Goal: Transaction & Acquisition: Purchase product/service

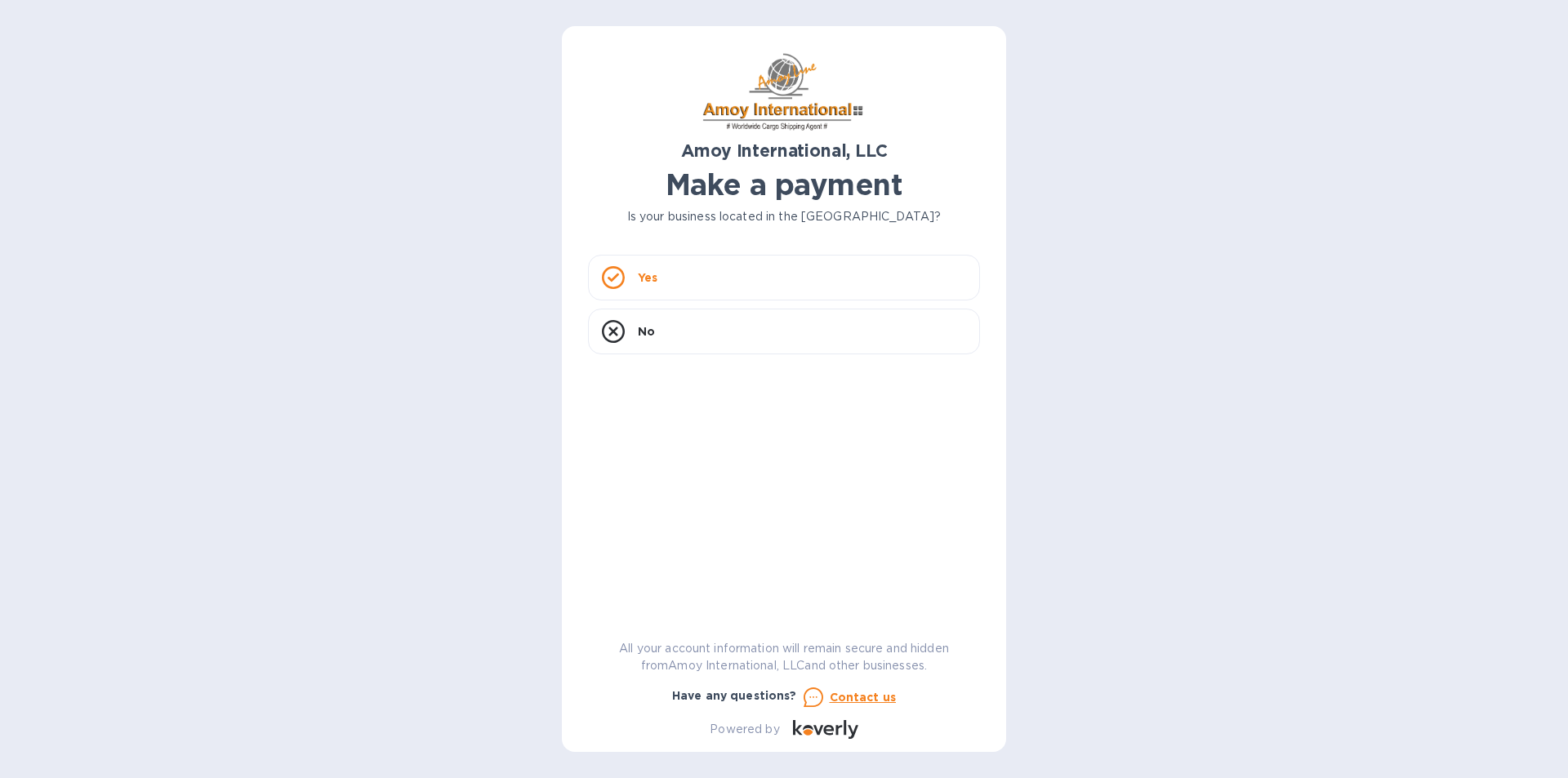
click at [689, 270] on div "Yes" at bounding box center [784, 277] width 392 height 45
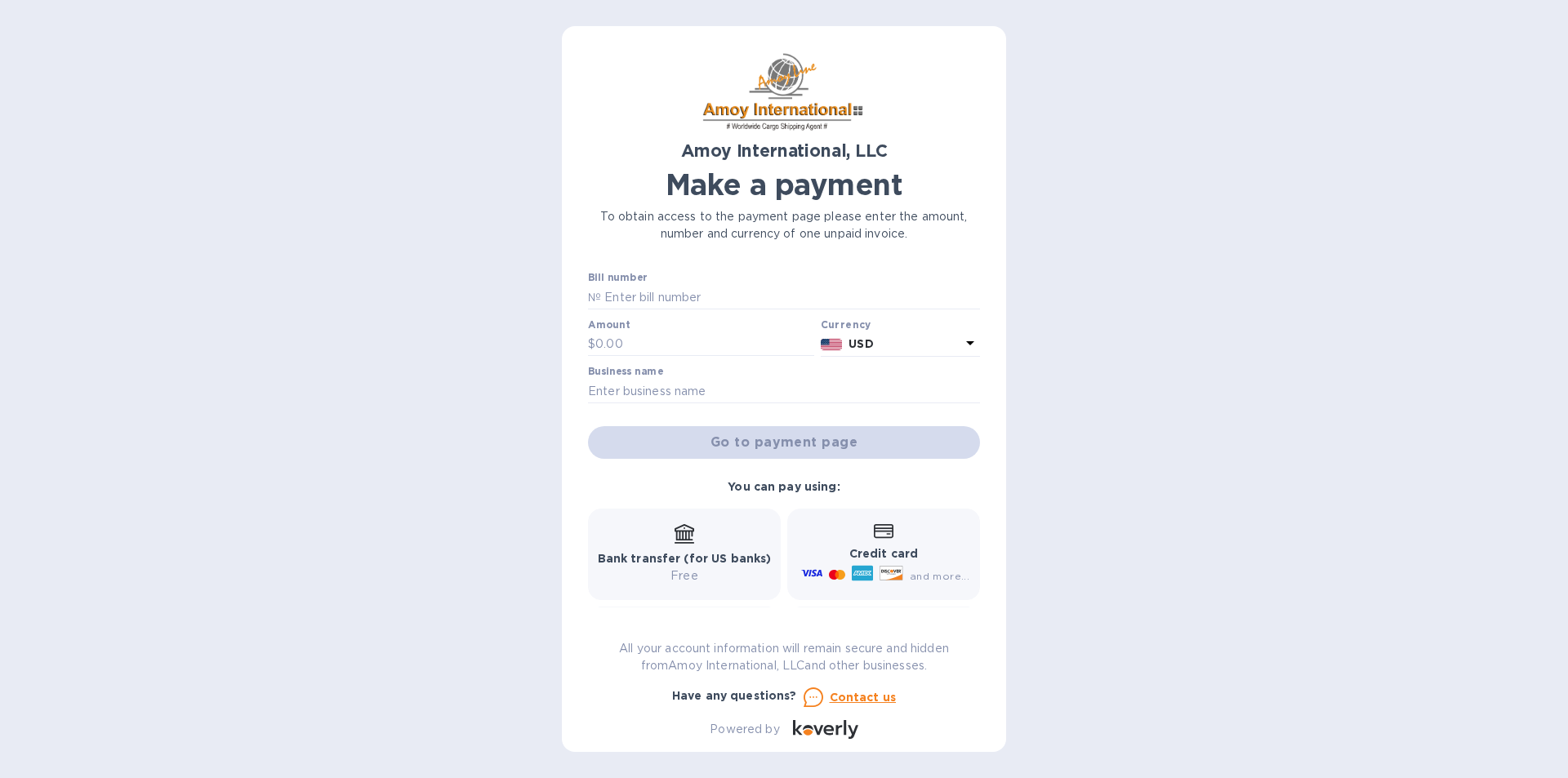
click at [675, 289] on input "text" at bounding box center [790, 297] width 379 height 25
type input "IN-60842"
click at [615, 353] on input "text" at bounding box center [704, 345] width 219 height 25
type input "500"
click at [699, 381] on input "text" at bounding box center [784, 391] width 392 height 25
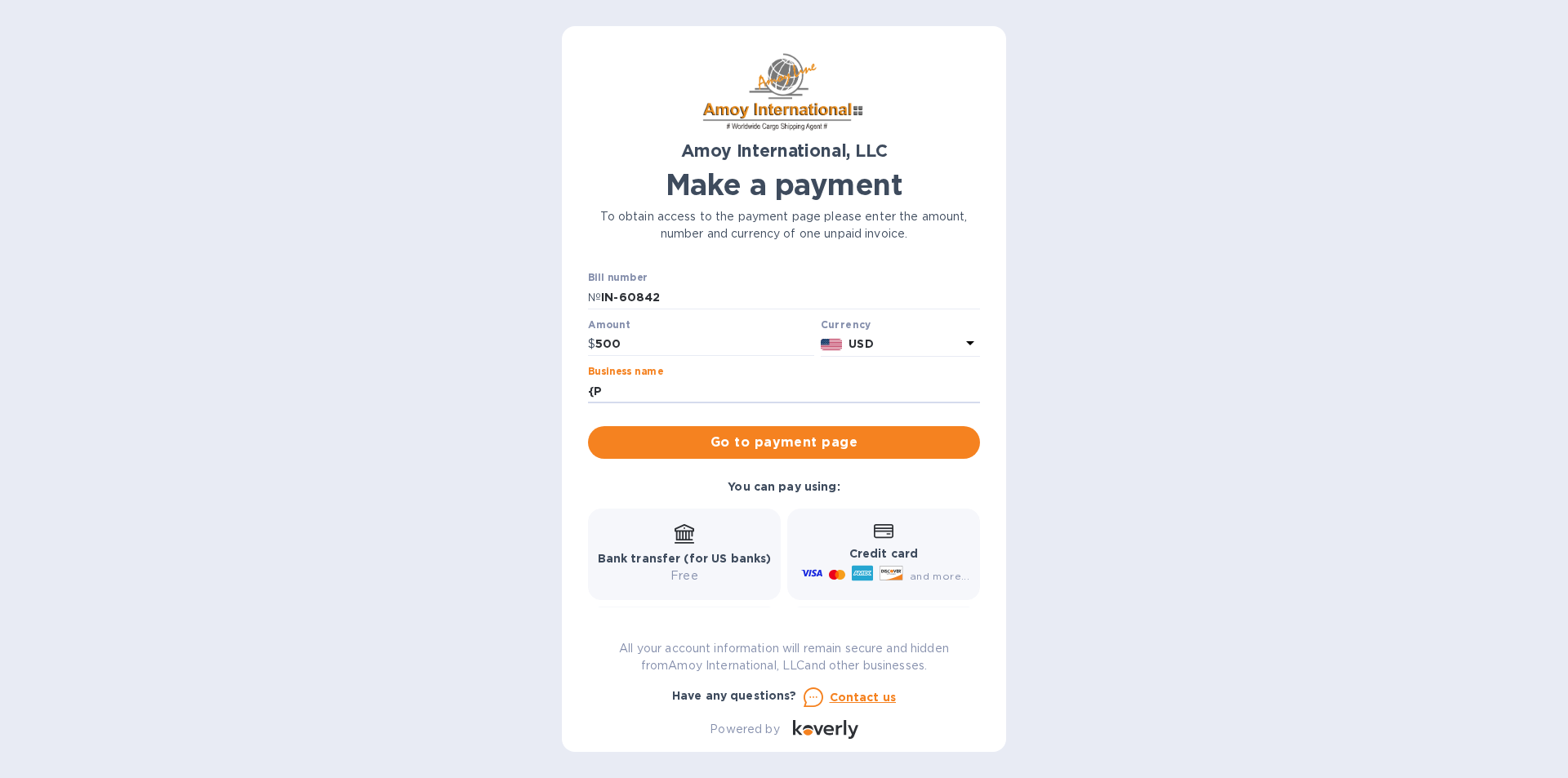
type input "{"
type input "Plastic Innovations, Inc."
click at [837, 538] on div "Credit card and more..." at bounding box center [883, 555] width 172 height 63
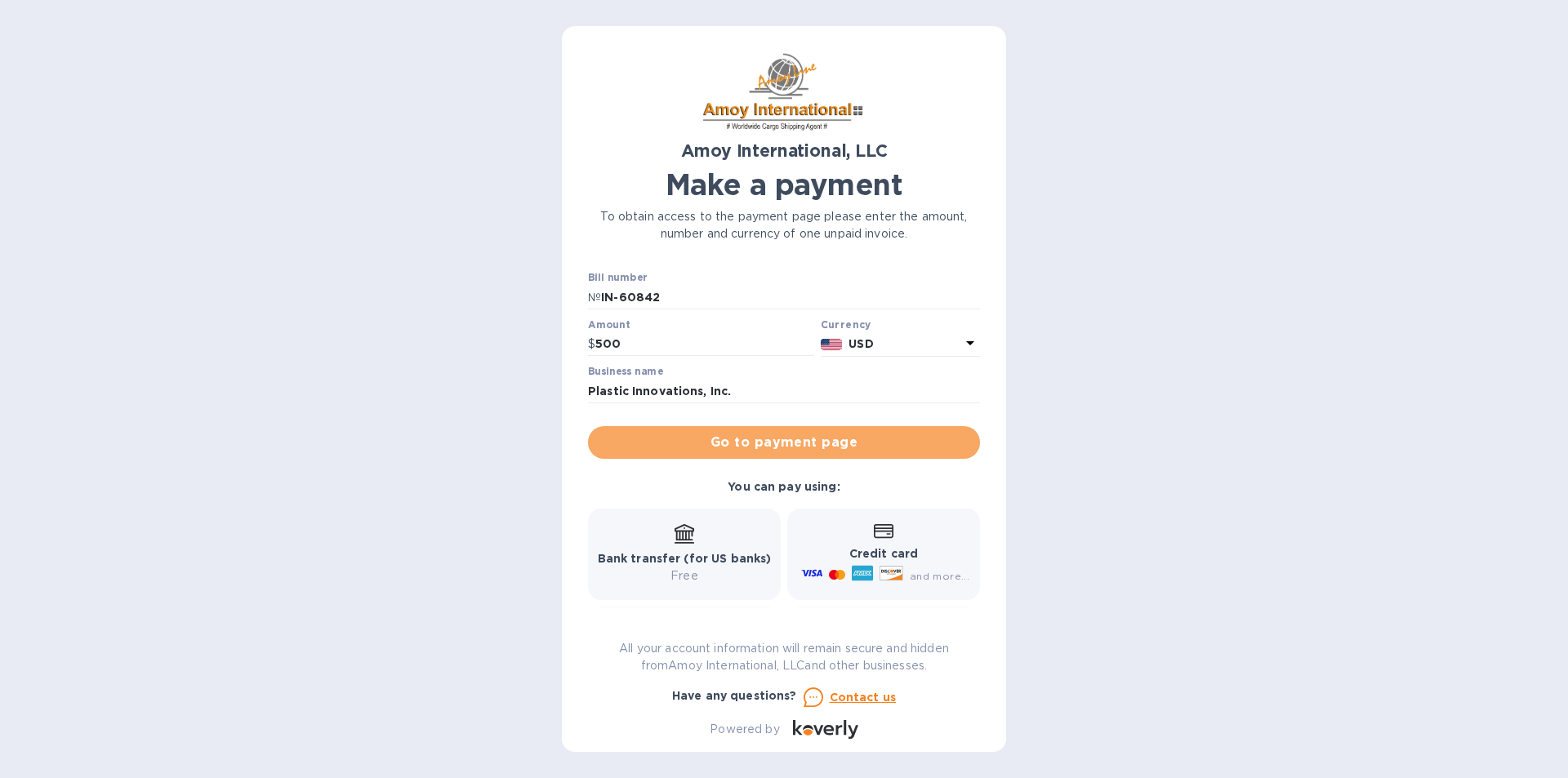
click at [816, 442] on span "Go to payment page" at bounding box center [784, 442] width 366 height 20
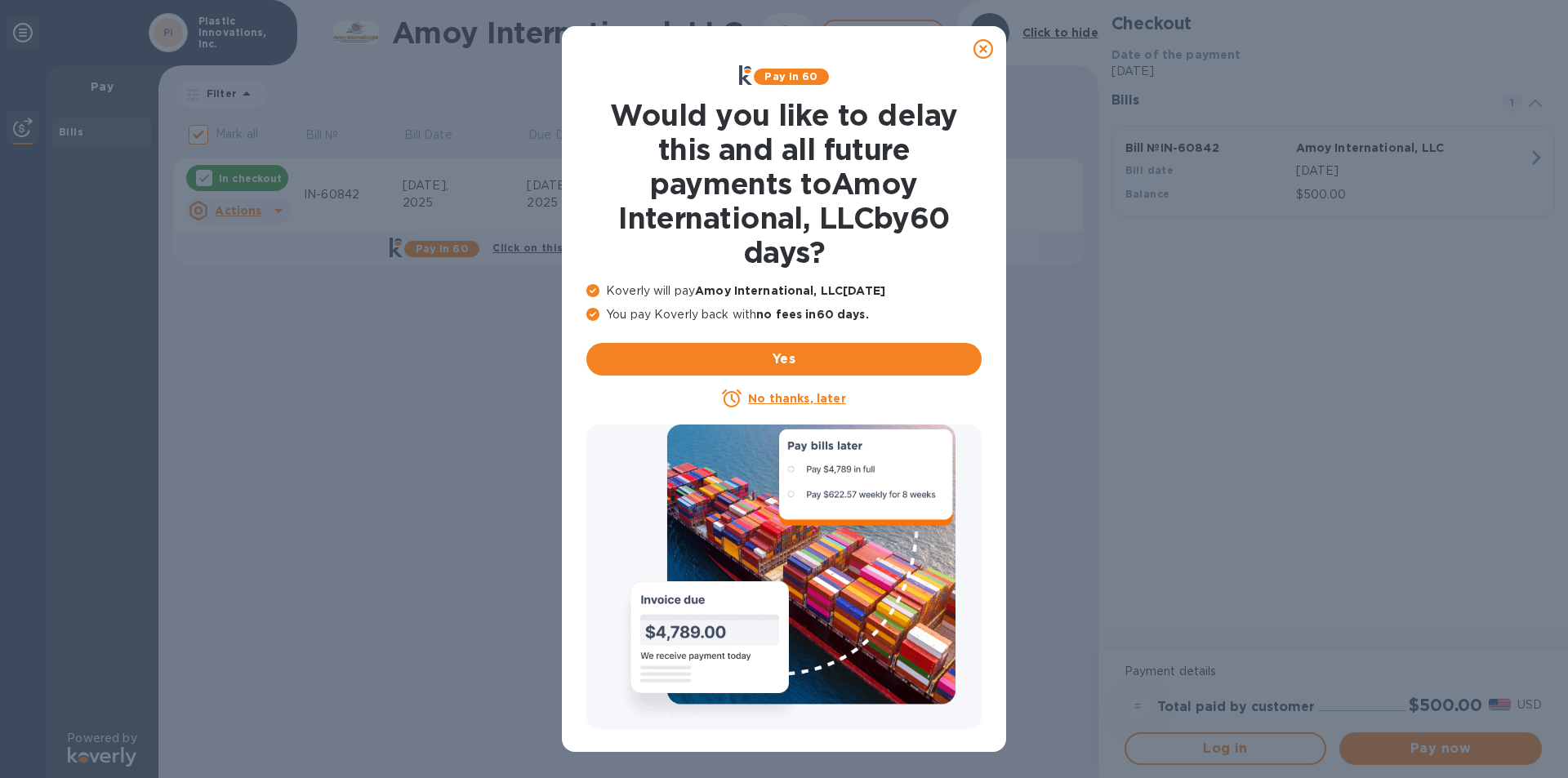
click at [985, 44] on icon at bounding box center [983, 49] width 20 height 20
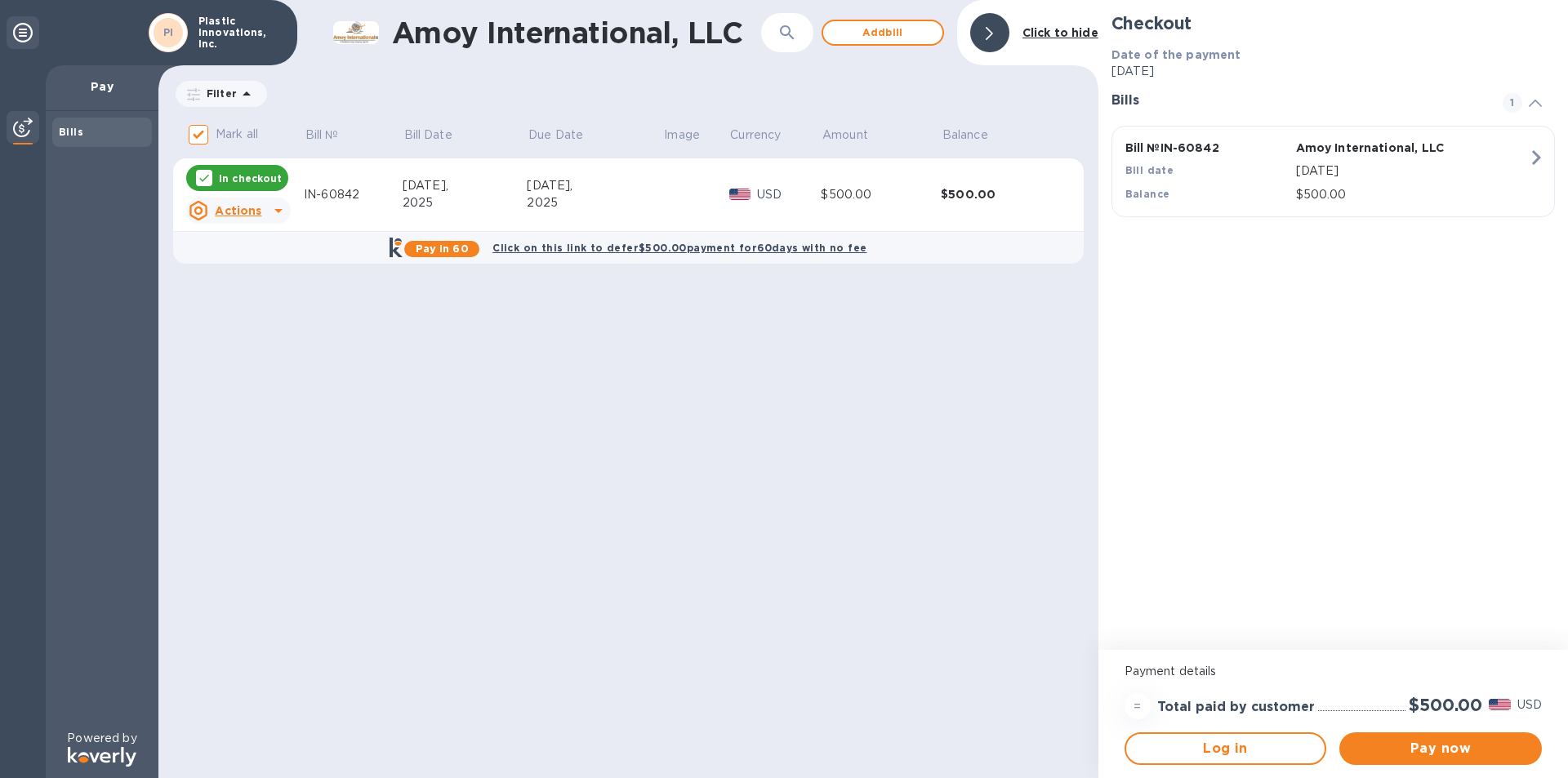
click at [1418, 752] on span "Pay now" at bounding box center [1441, 748] width 176 height 20
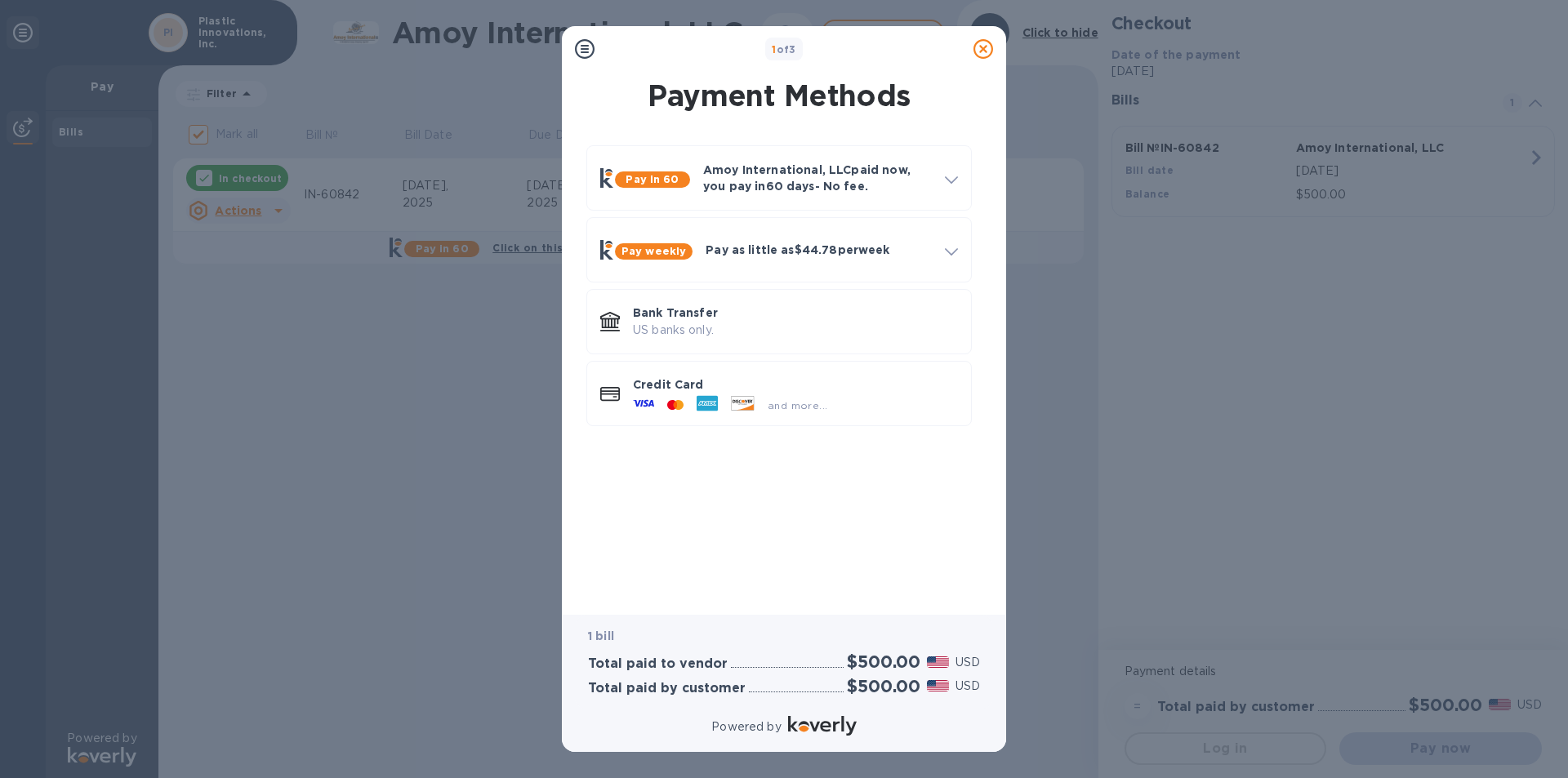
click at [829, 398] on div "and more..." at bounding box center [797, 405] width 73 height 17
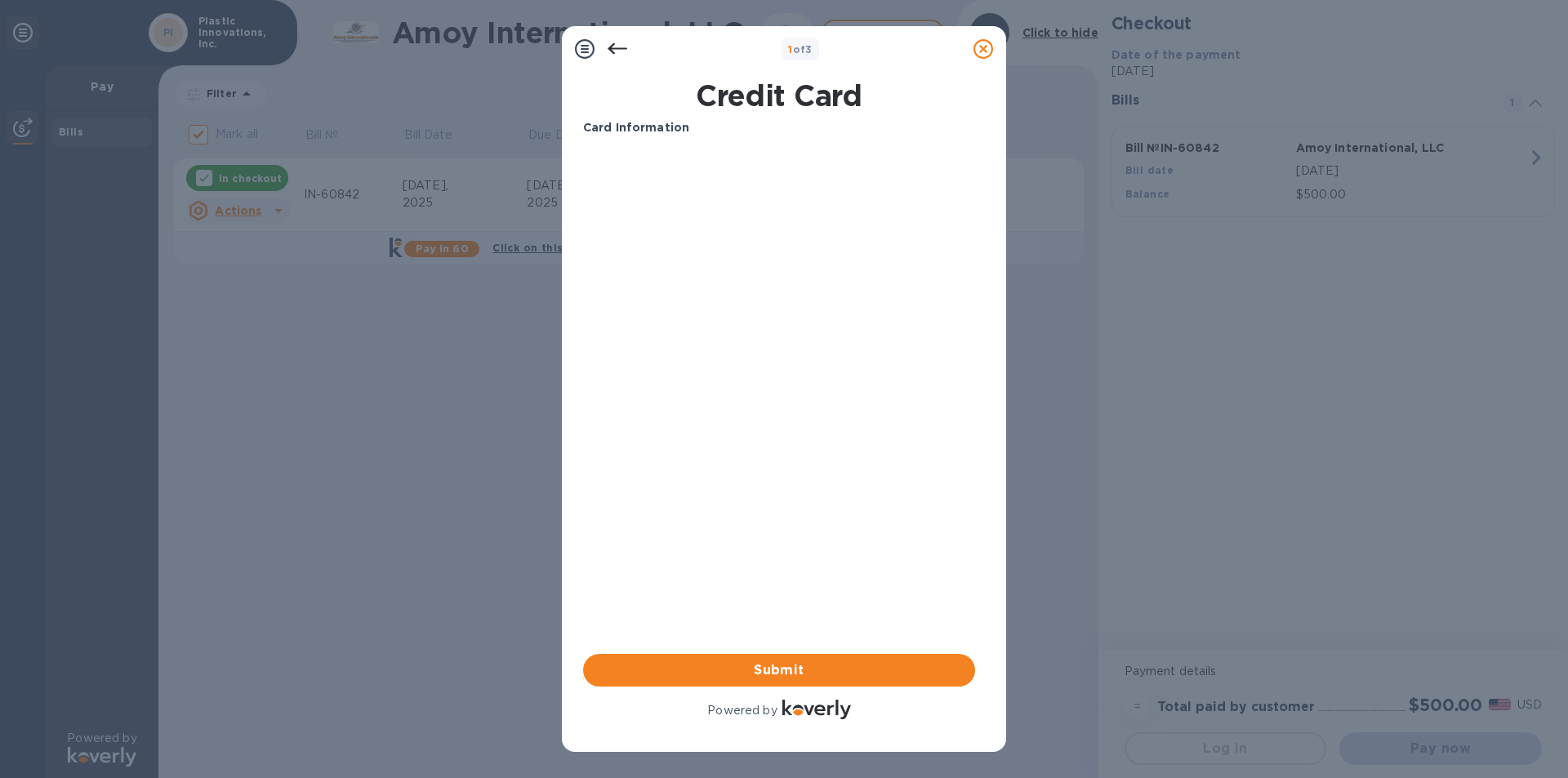
click at [793, 659] on button "Submit" at bounding box center [779, 670] width 392 height 32
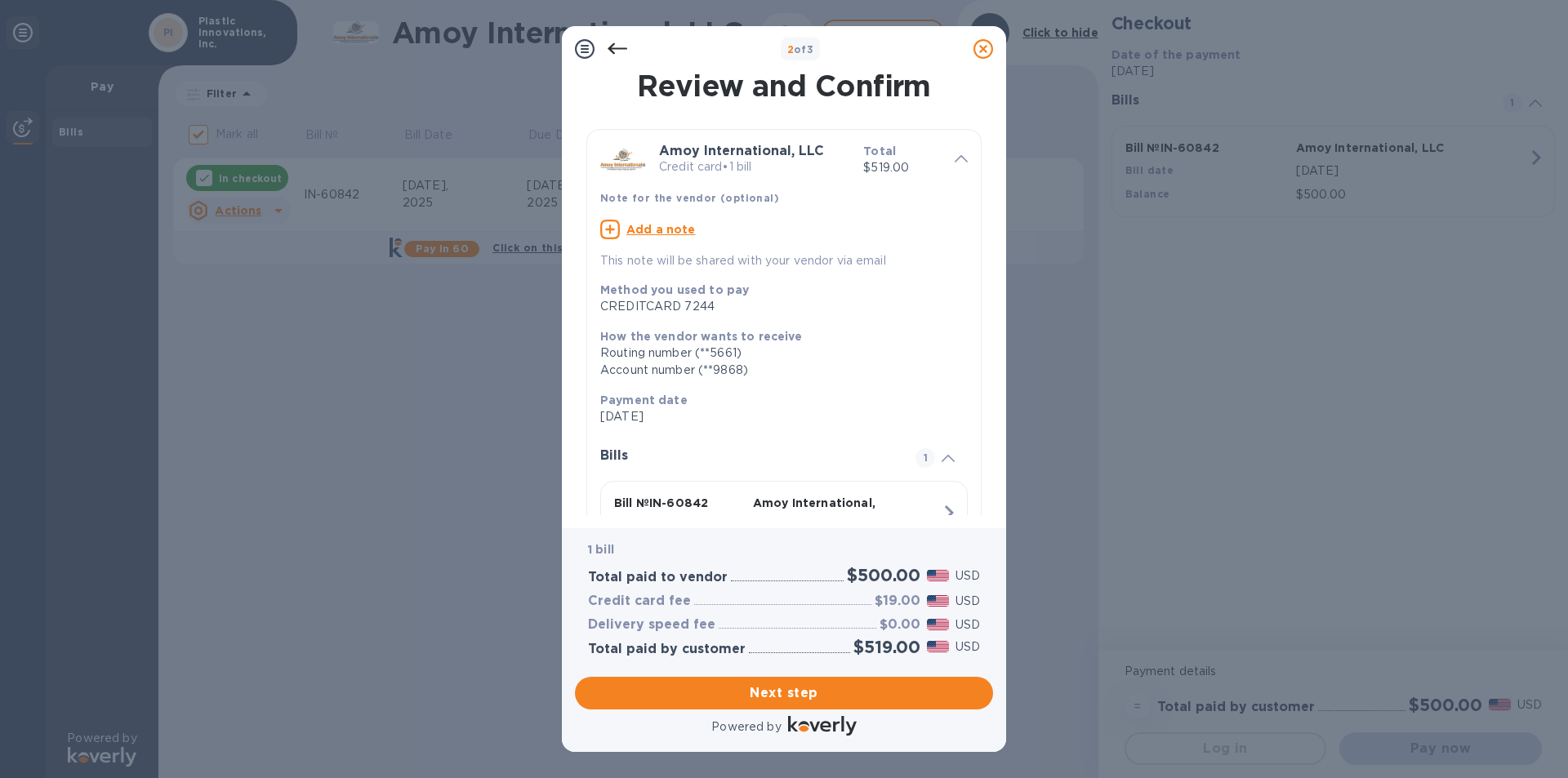
click at [807, 698] on span "Next step" at bounding box center [784, 693] width 392 height 20
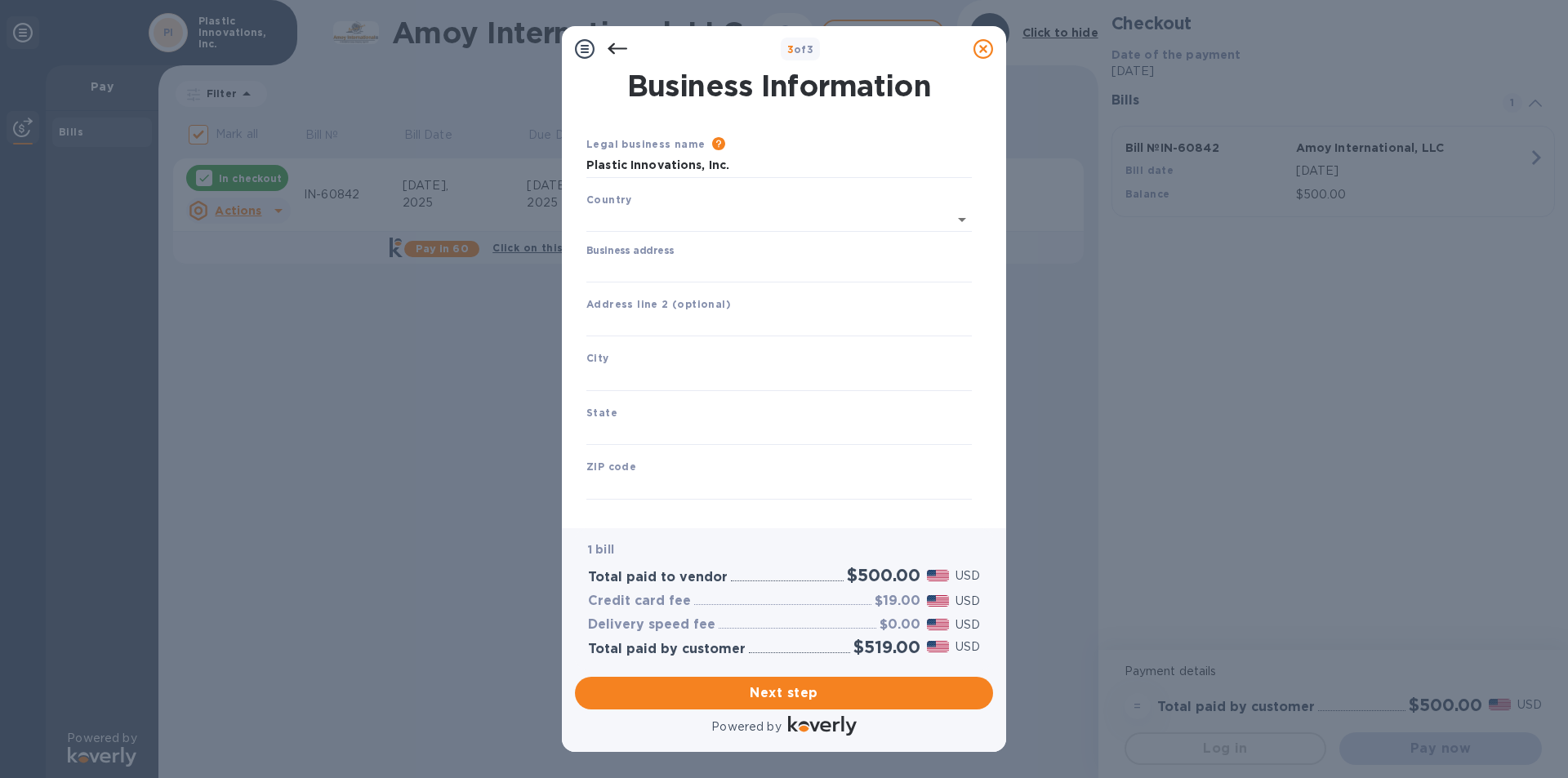
type input "[GEOGRAPHIC_DATA]"
click at [604, 269] on input "Business address" at bounding box center [779, 267] width 386 height 25
type input "[STREET_ADDRESS][PERSON_NAME]"
type input "[GEOGRAPHIC_DATA]"
type input "TN"
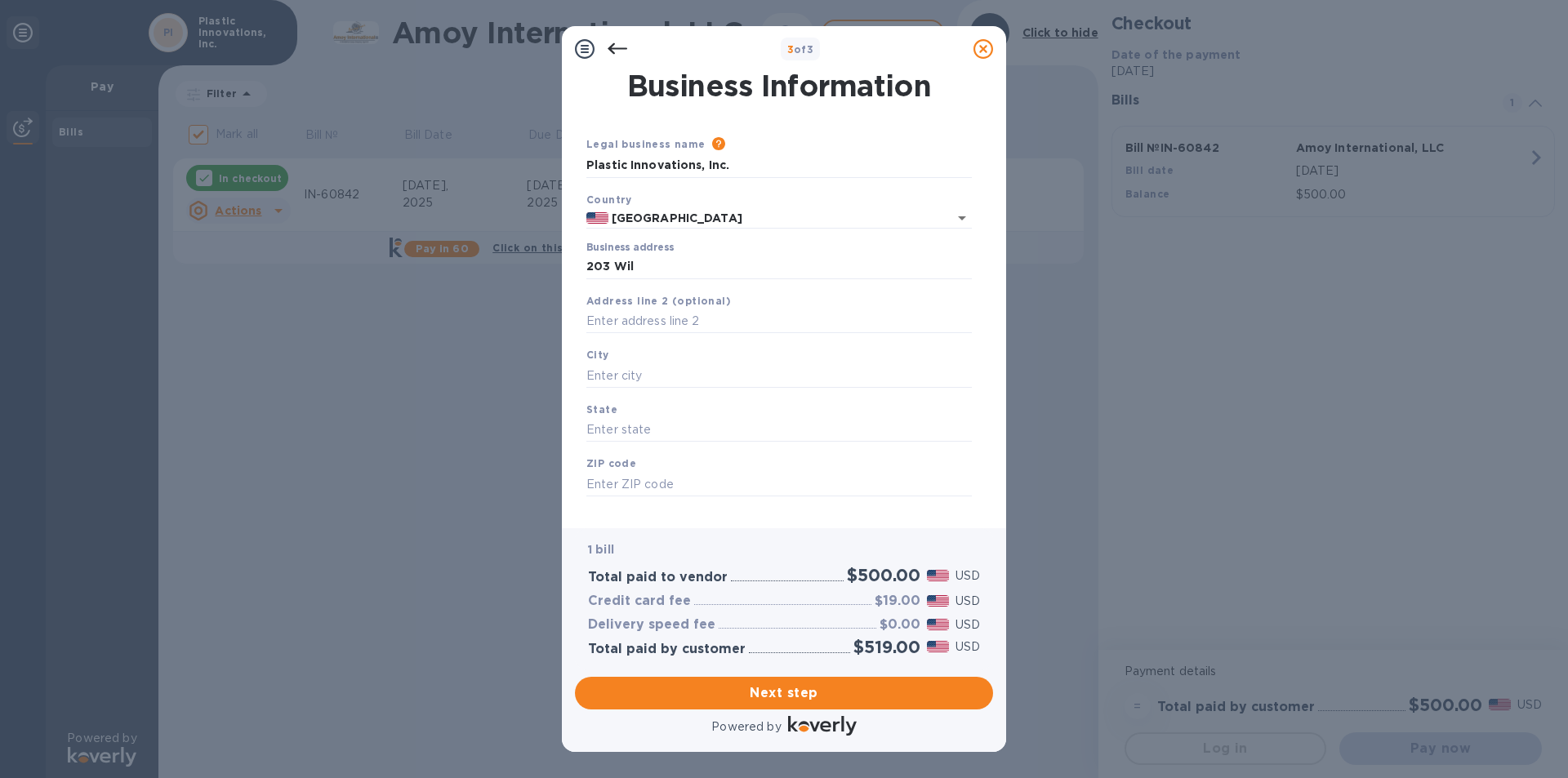
type input "37745"
click at [778, 690] on span "Next step" at bounding box center [784, 693] width 392 height 20
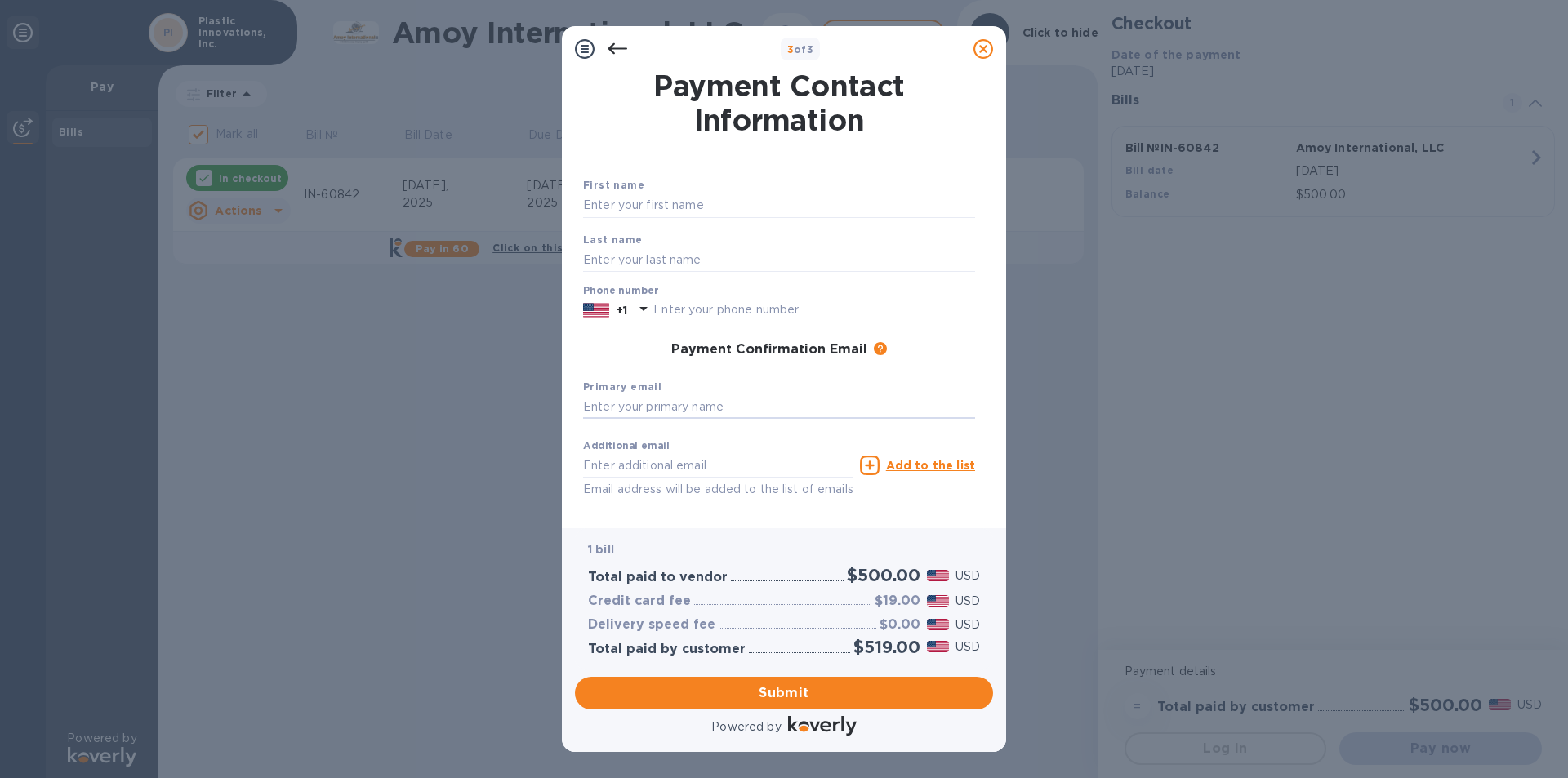
click at [605, 412] on input "text" at bounding box center [779, 407] width 392 height 25
click at [628, 194] on input "text" at bounding box center [779, 205] width 392 height 25
type input "[PERSON_NAME]"
type input "9042459444"
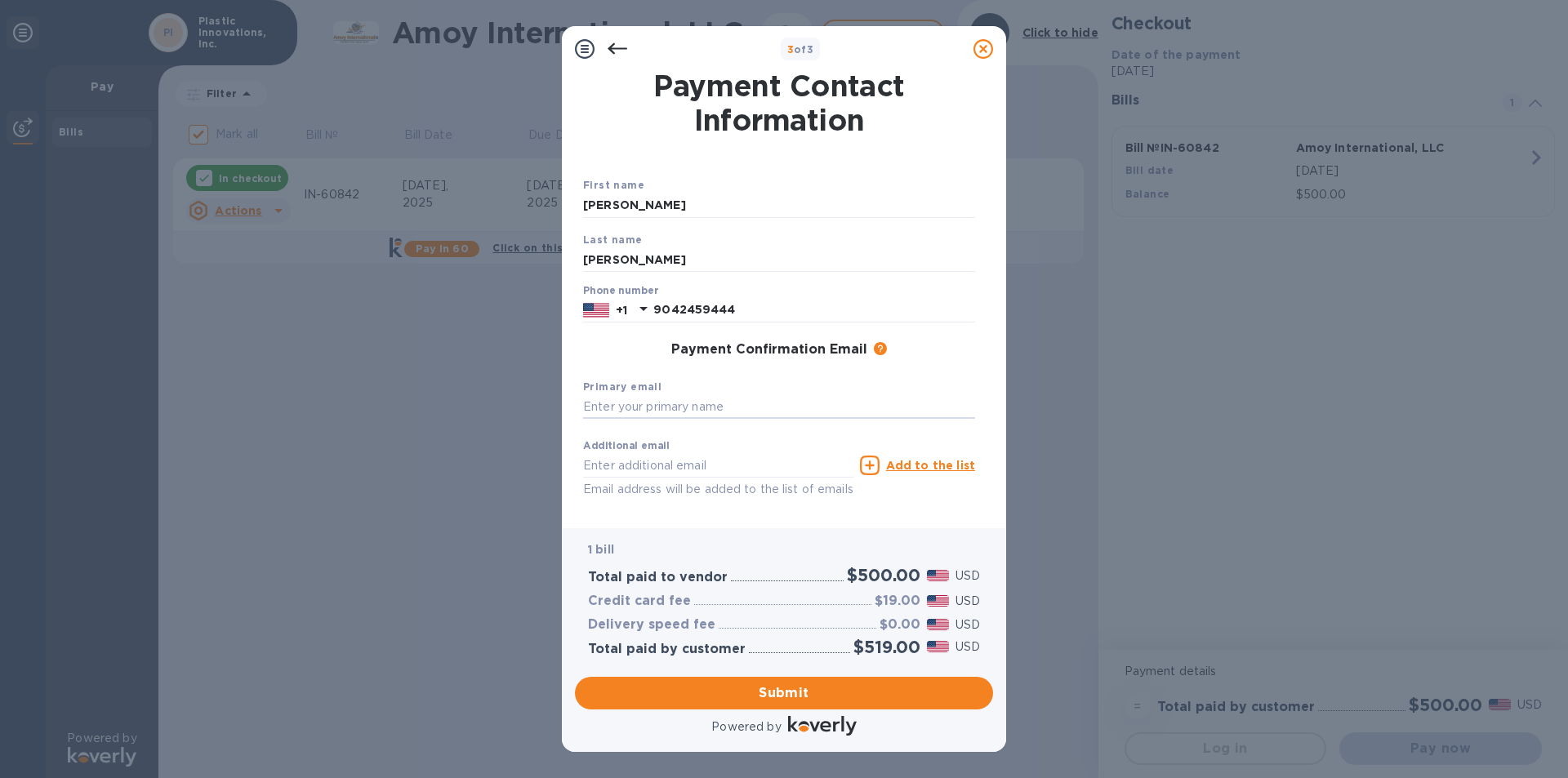
click at [646, 410] on input "text" at bounding box center [779, 407] width 392 height 25
type input "[EMAIL_ADDRESS][DOMAIN_NAME]"
click at [818, 704] on button "Submit" at bounding box center [783, 693] width 418 height 32
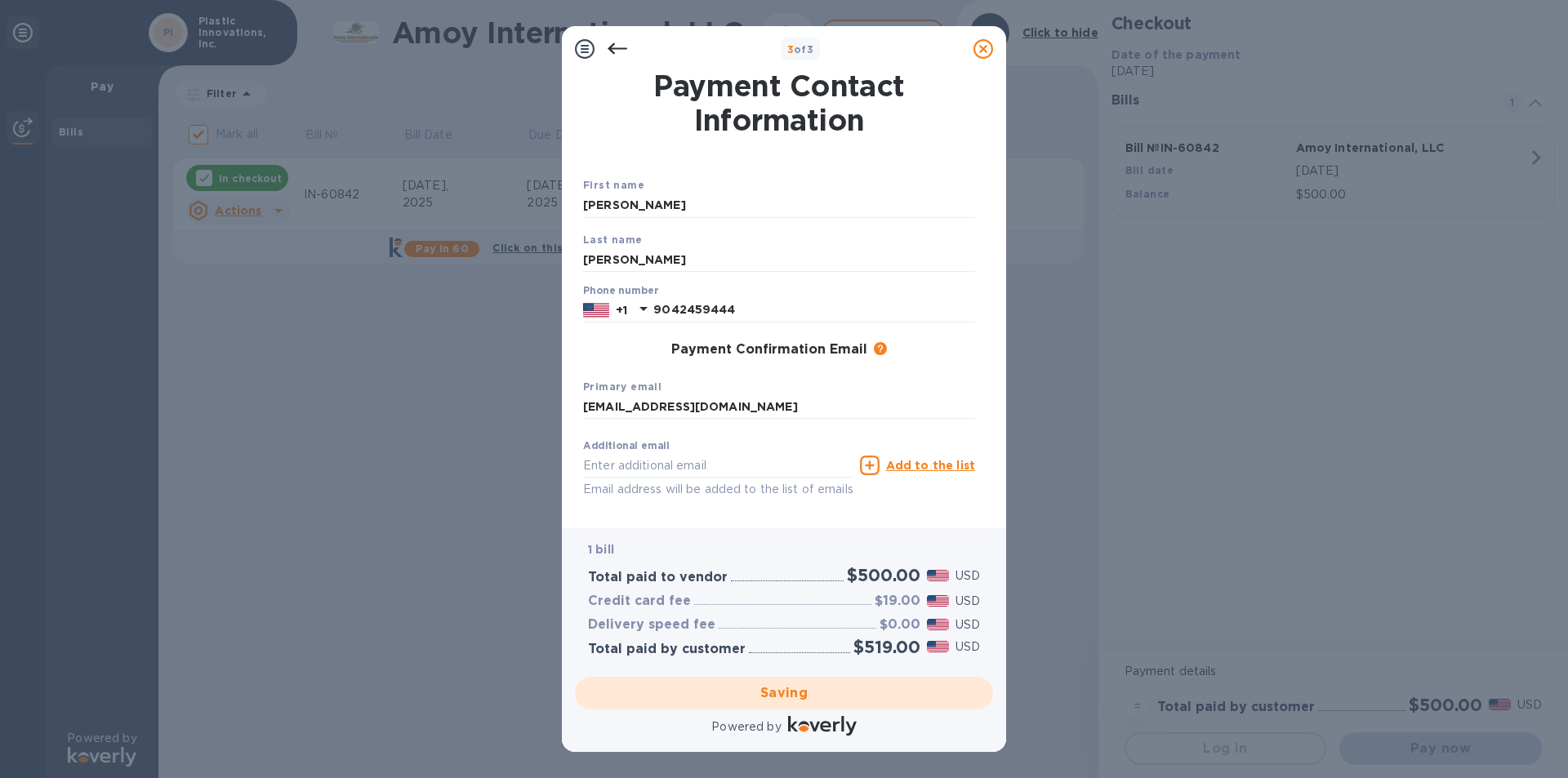
checkbox input "false"
